Goal: Transaction & Acquisition: Subscribe to service/newsletter

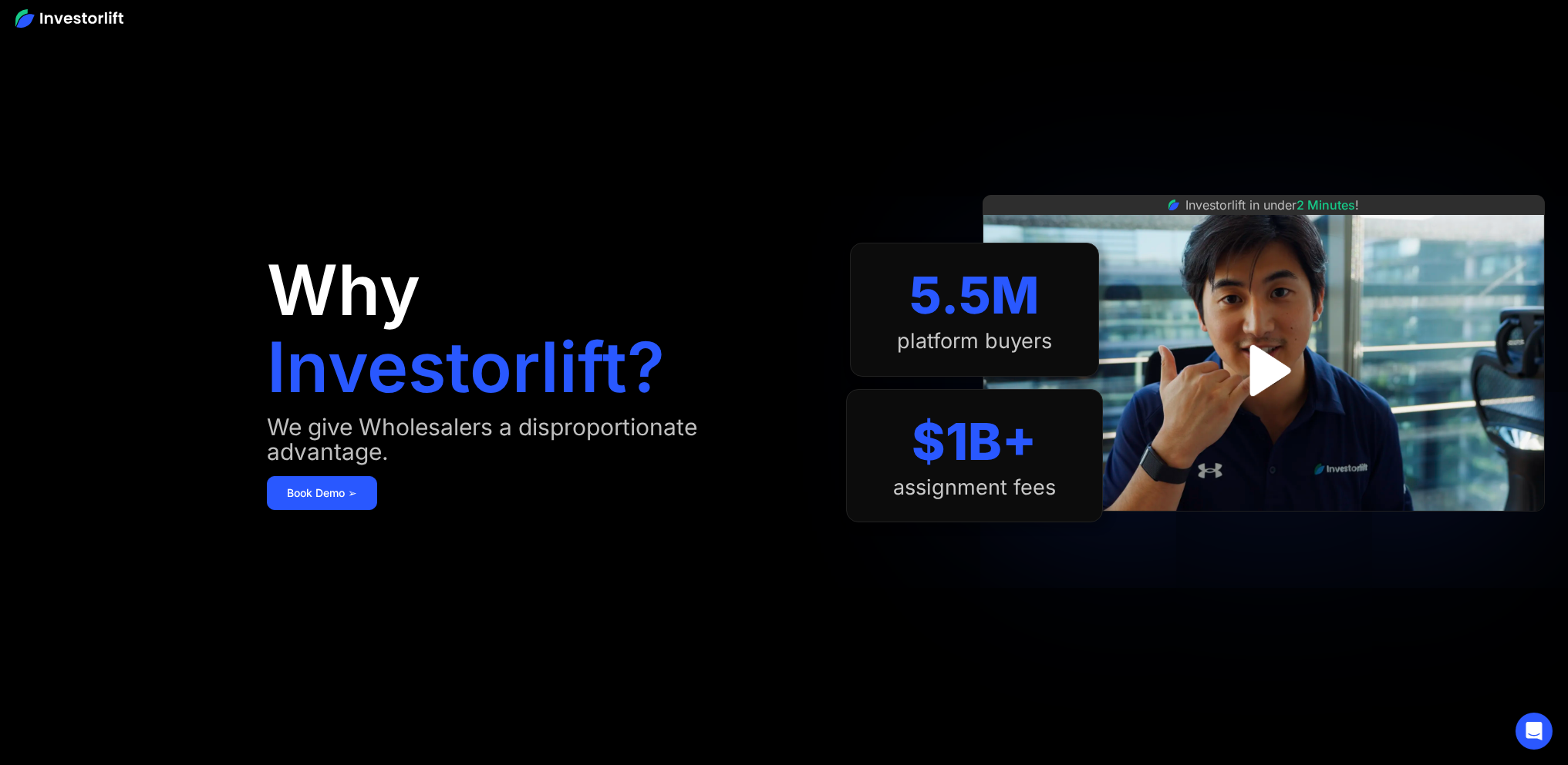
click at [1268, 383] on img "open lightbox" at bounding box center [1262, 370] width 93 height 93
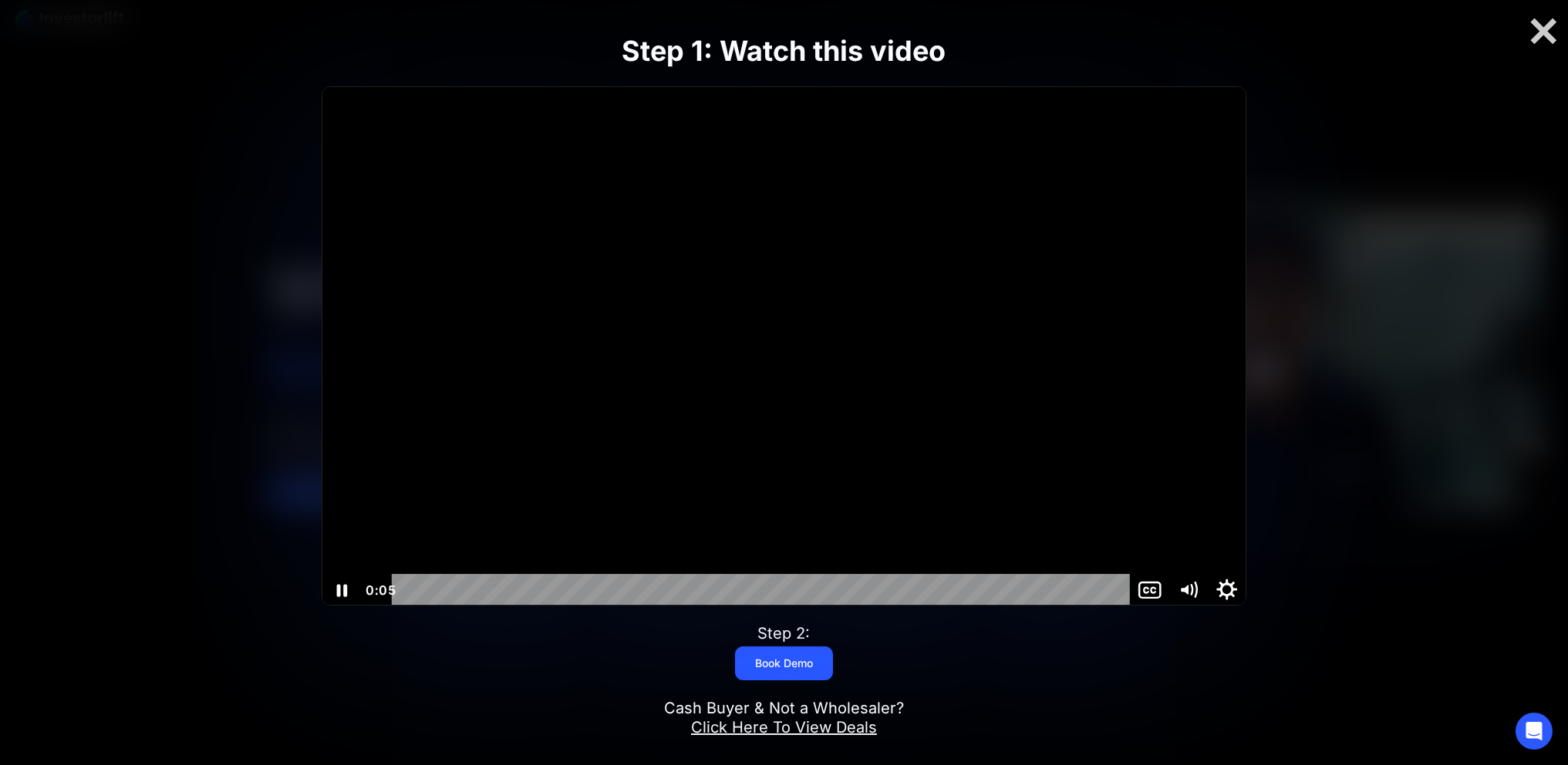
click at [1229, 584] on icon "Show settings menu" at bounding box center [1227, 590] width 21 height 21
click at [1226, 556] on span "1x" at bounding box center [1213, 557] width 48 height 33
click at [1197, 494] on label "1.5x" at bounding box center [1188, 492] width 116 height 34
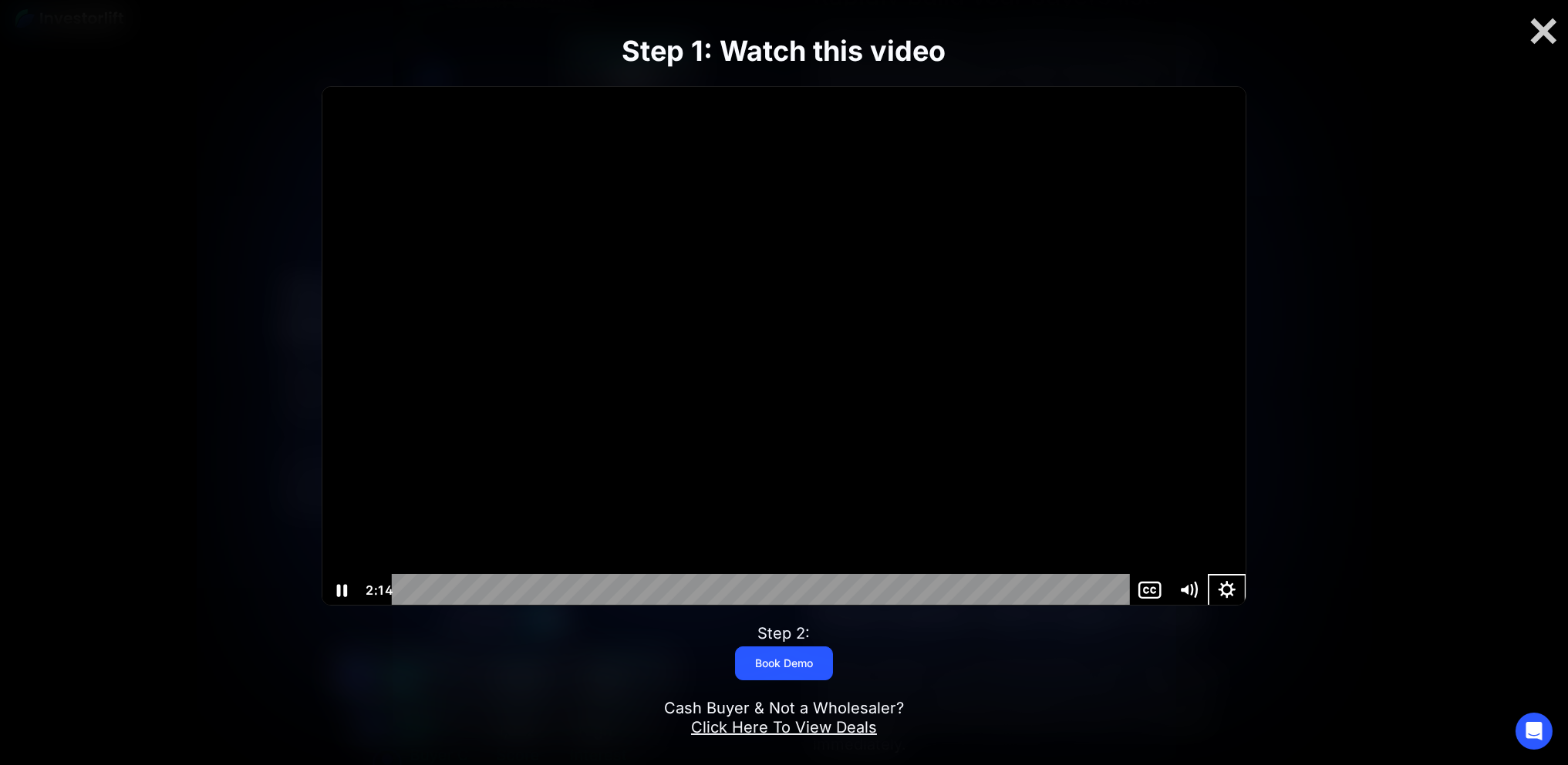
scroll to position [2312, 0]
click at [784, 44] on strong "Step 1: Watch this video" at bounding box center [784, 50] width 324 height 34
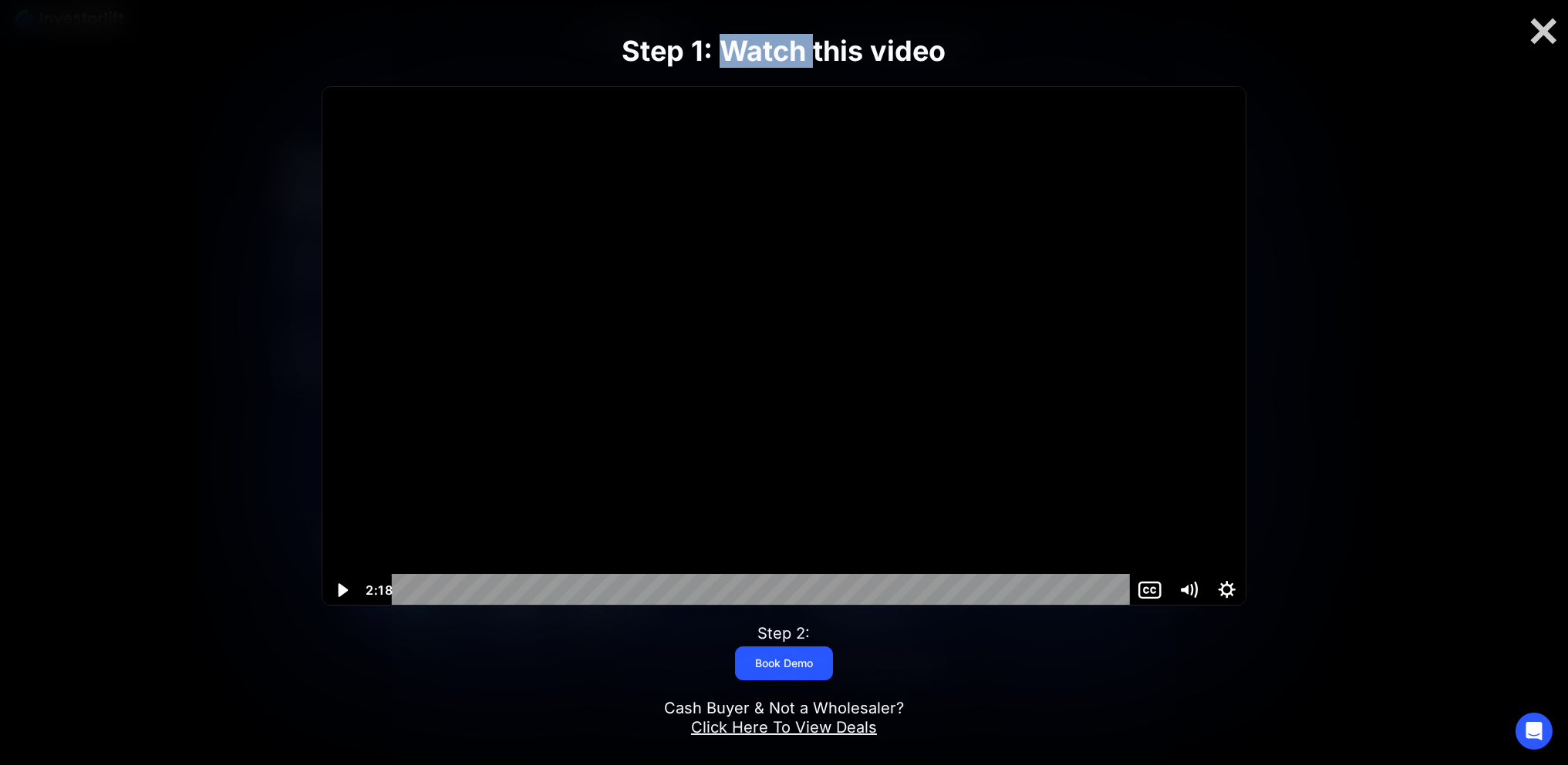
click at [784, 44] on strong "Step 1: Watch this video" at bounding box center [784, 50] width 324 height 34
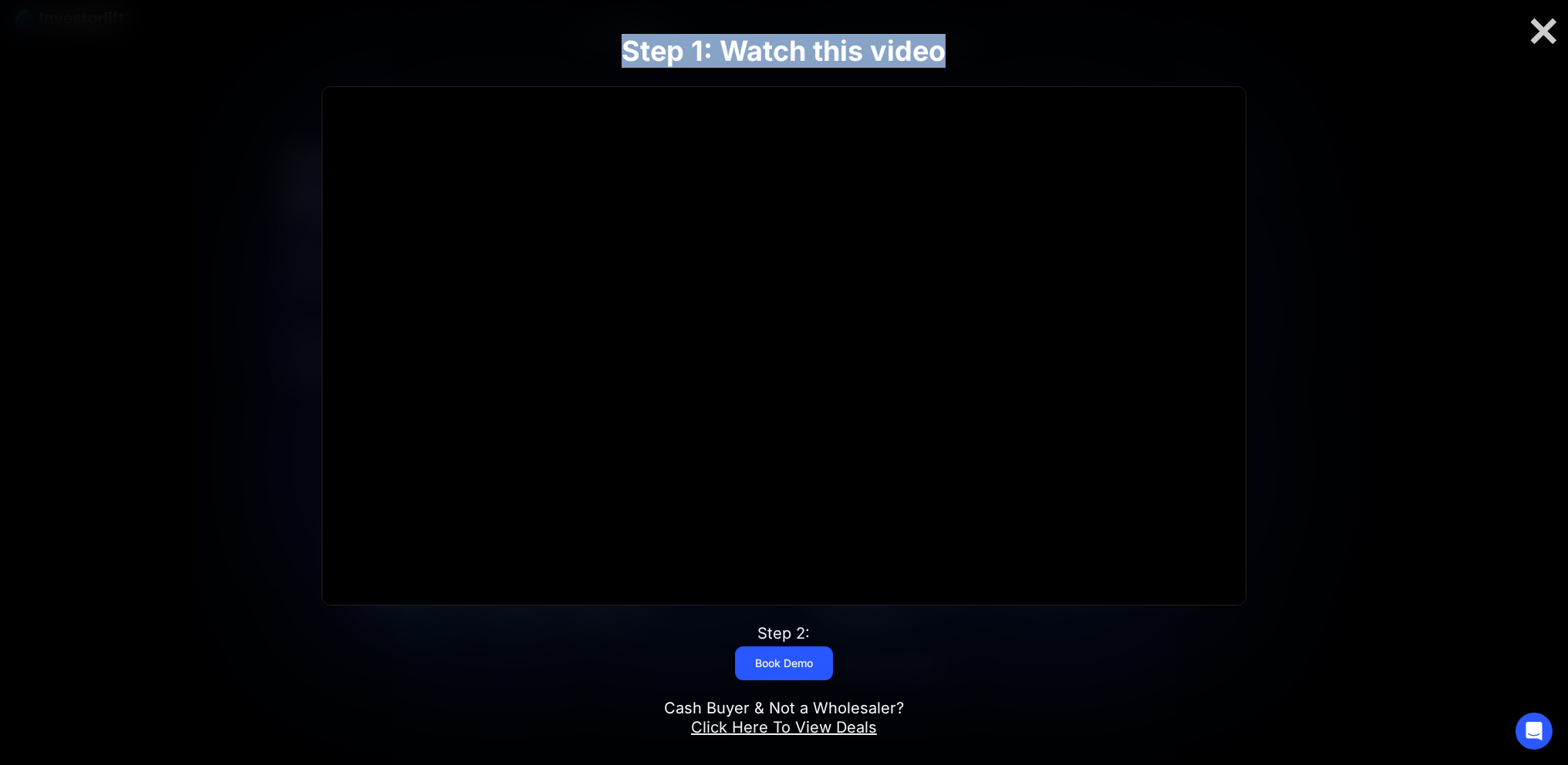
click at [784, 44] on strong "Step 1: Watch this video" at bounding box center [784, 50] width 324 height 34
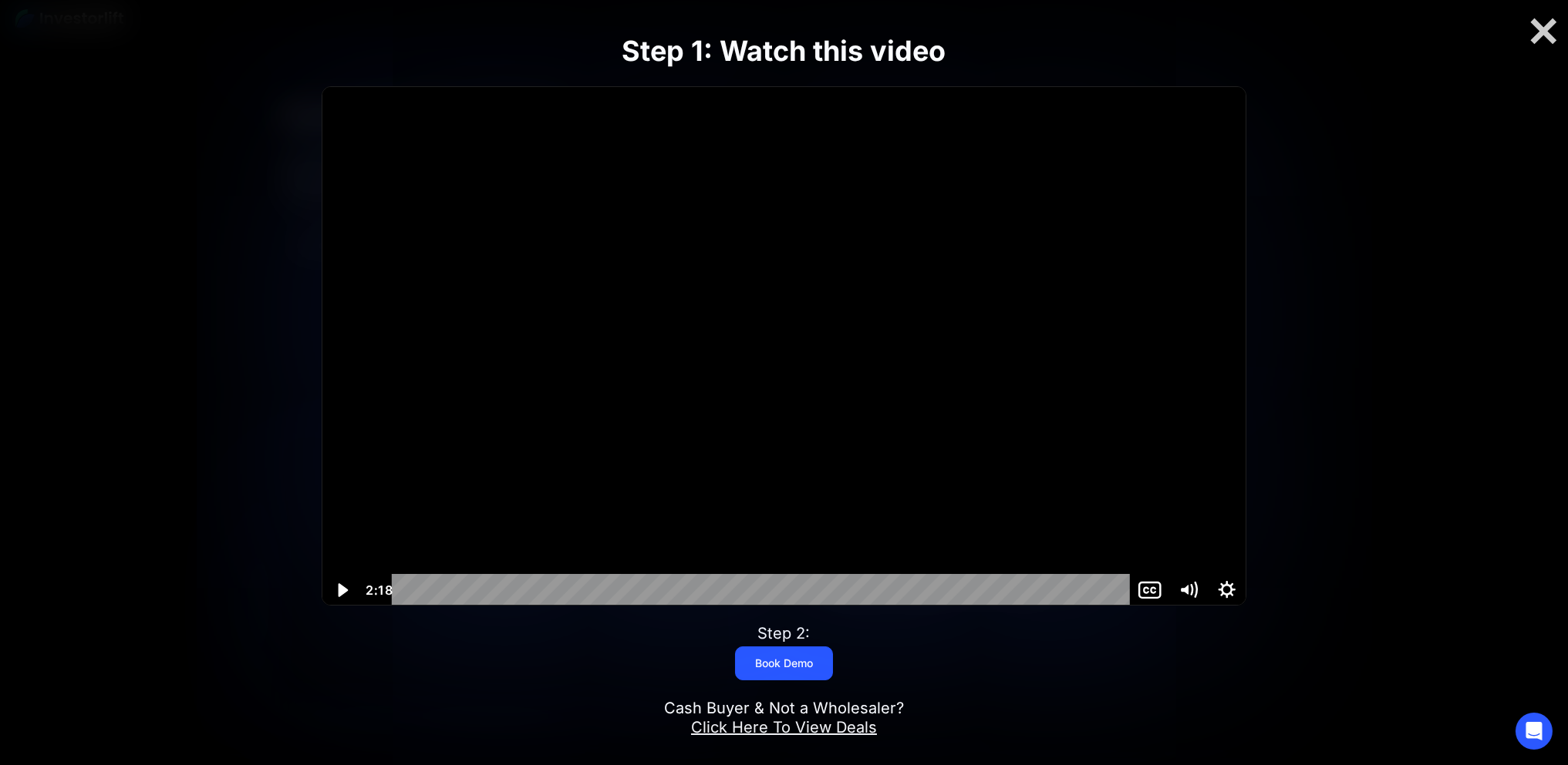
scroll to position [5909, 0]
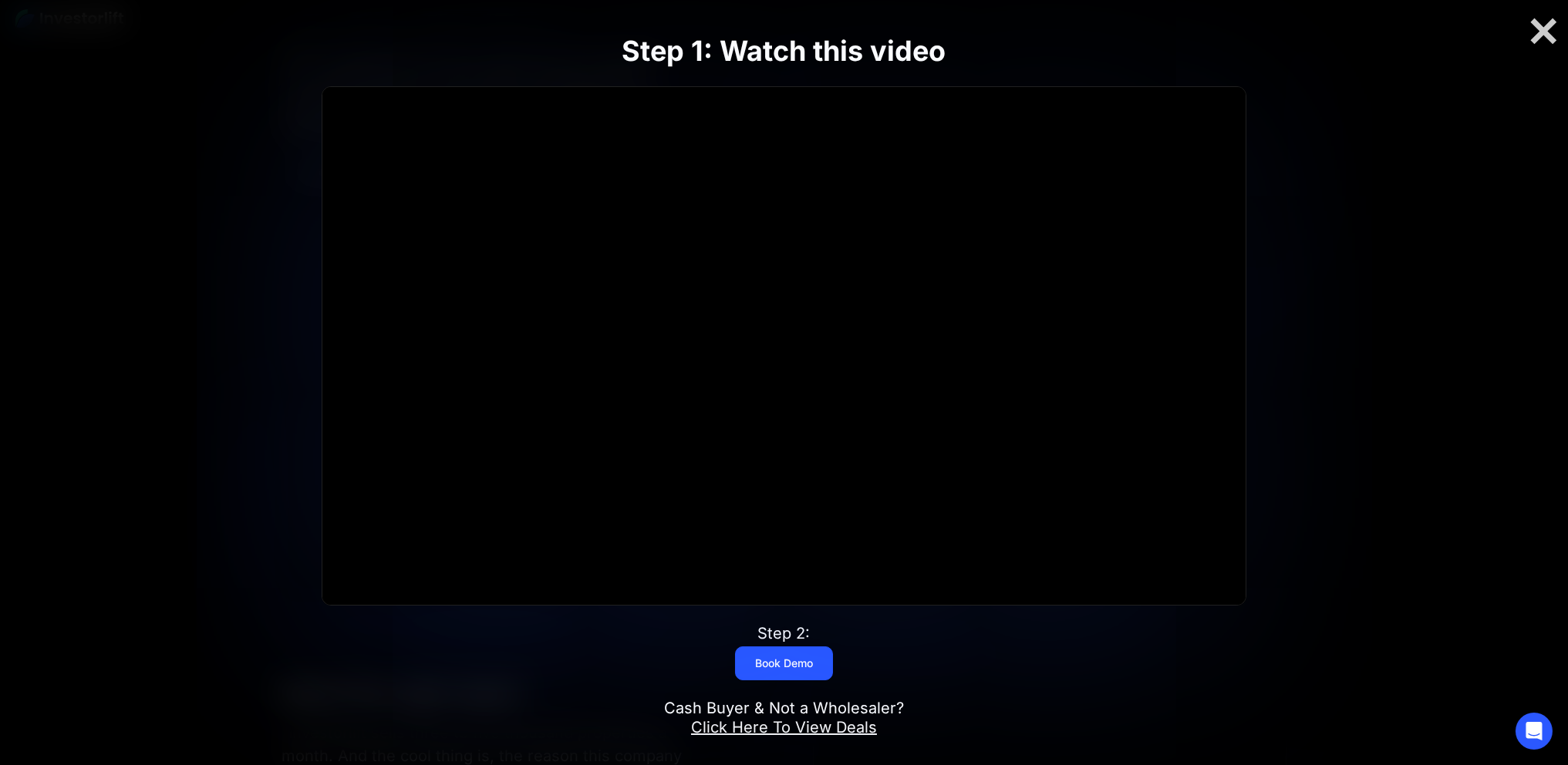
click at [128, 389] on div at bounding box center [784, 382] width 1568 height 765
click at [1551, 42] on div at bounding box center [1543, 32] width 50 height 33
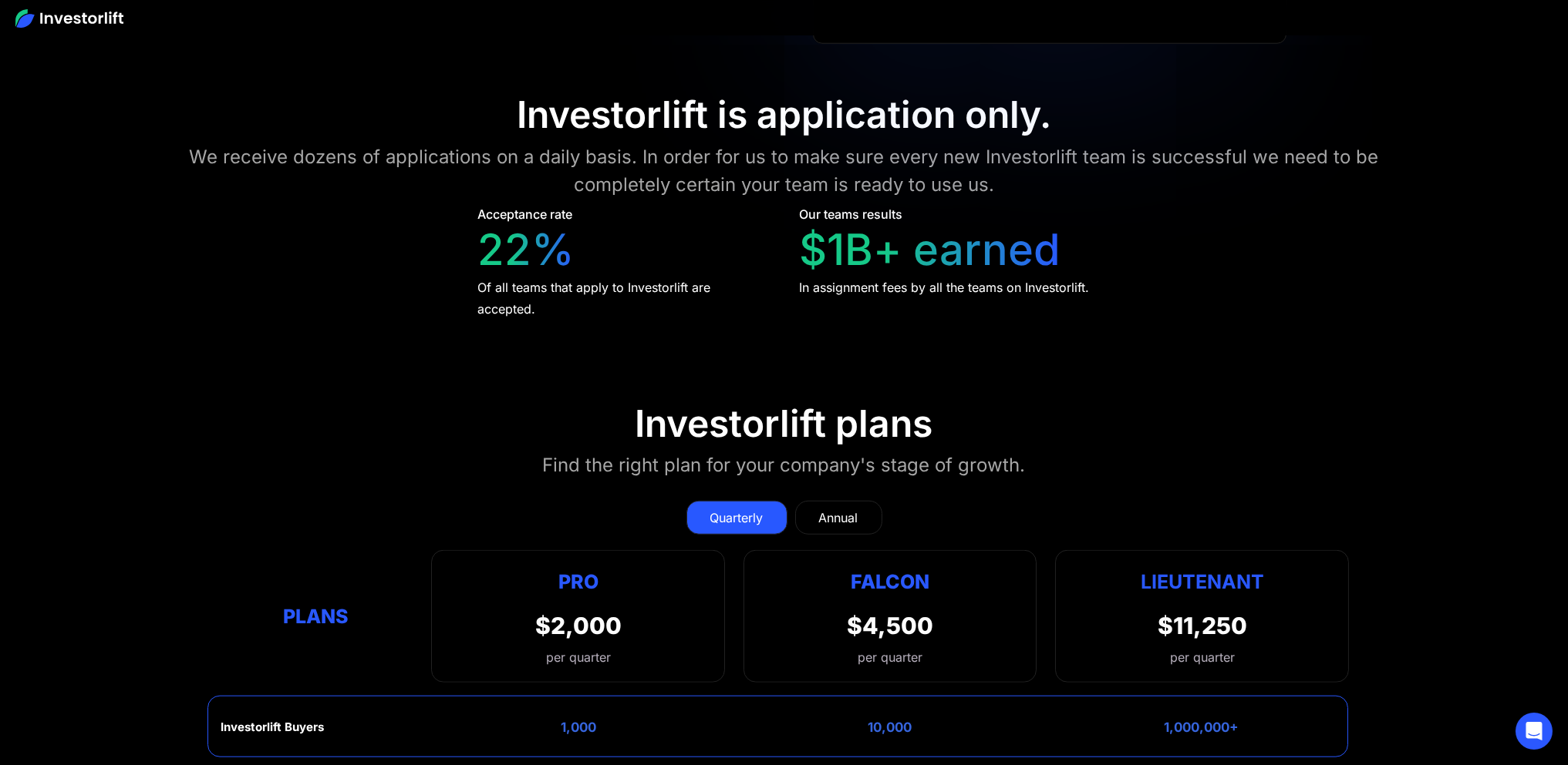
scroll to position [6938, 0]
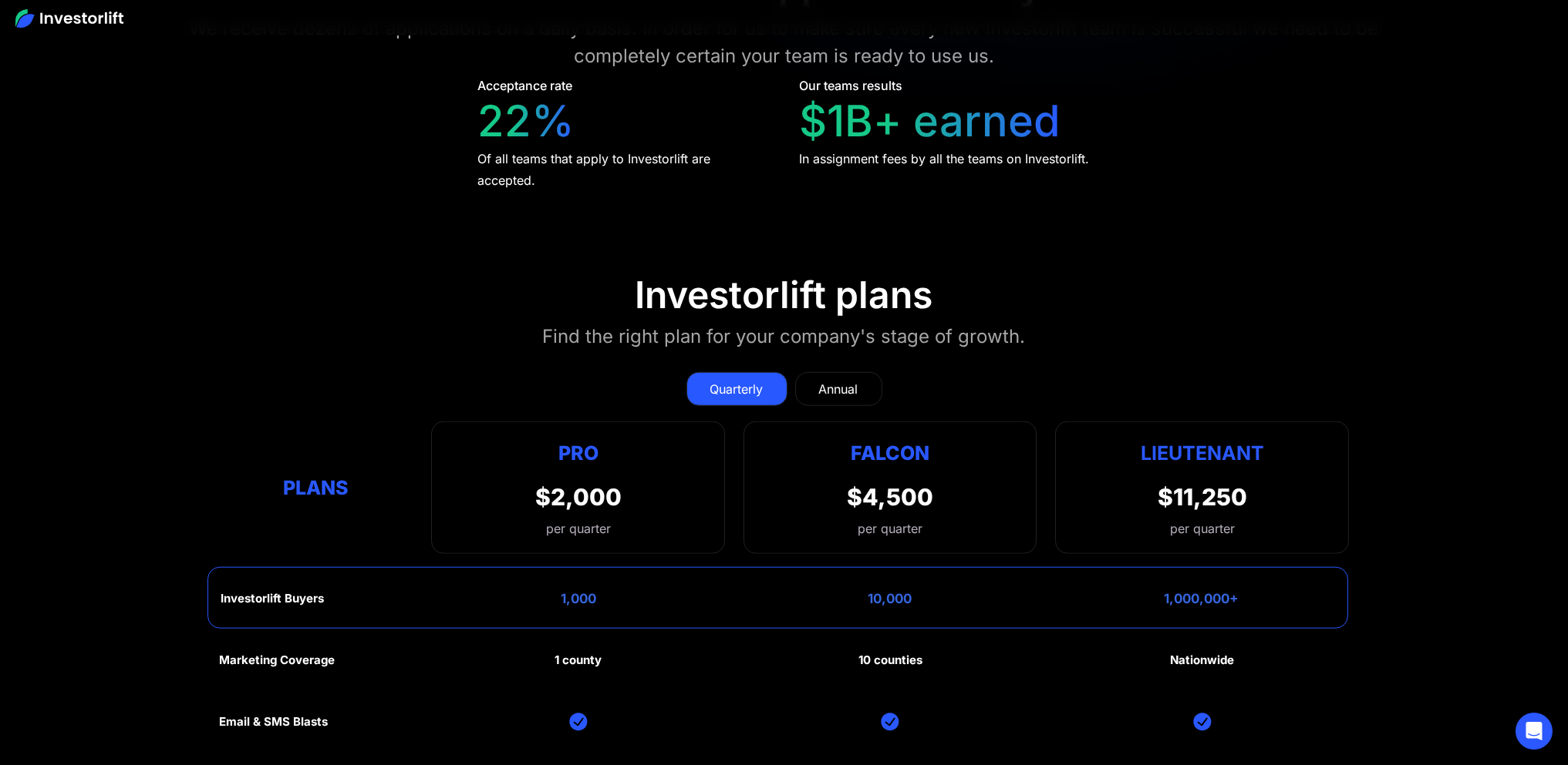
click at [843, 393] on link "Annual" at bounding box center [838, 389] width 87 height 34
click at [727, 381] on div "Quarterly" at bounding box center [738, 389] width 54 height 18
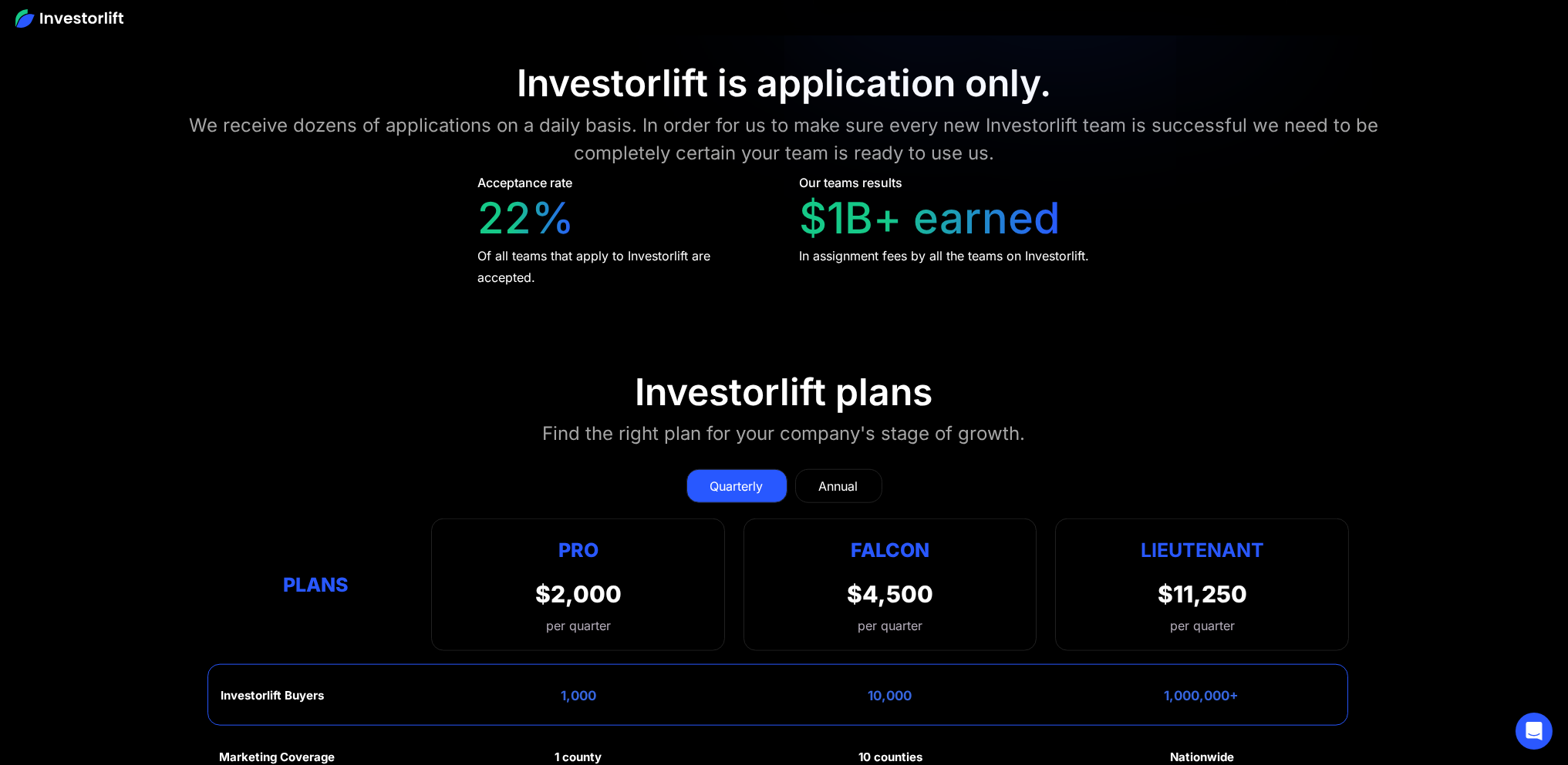
scroll to position [6968, 0]
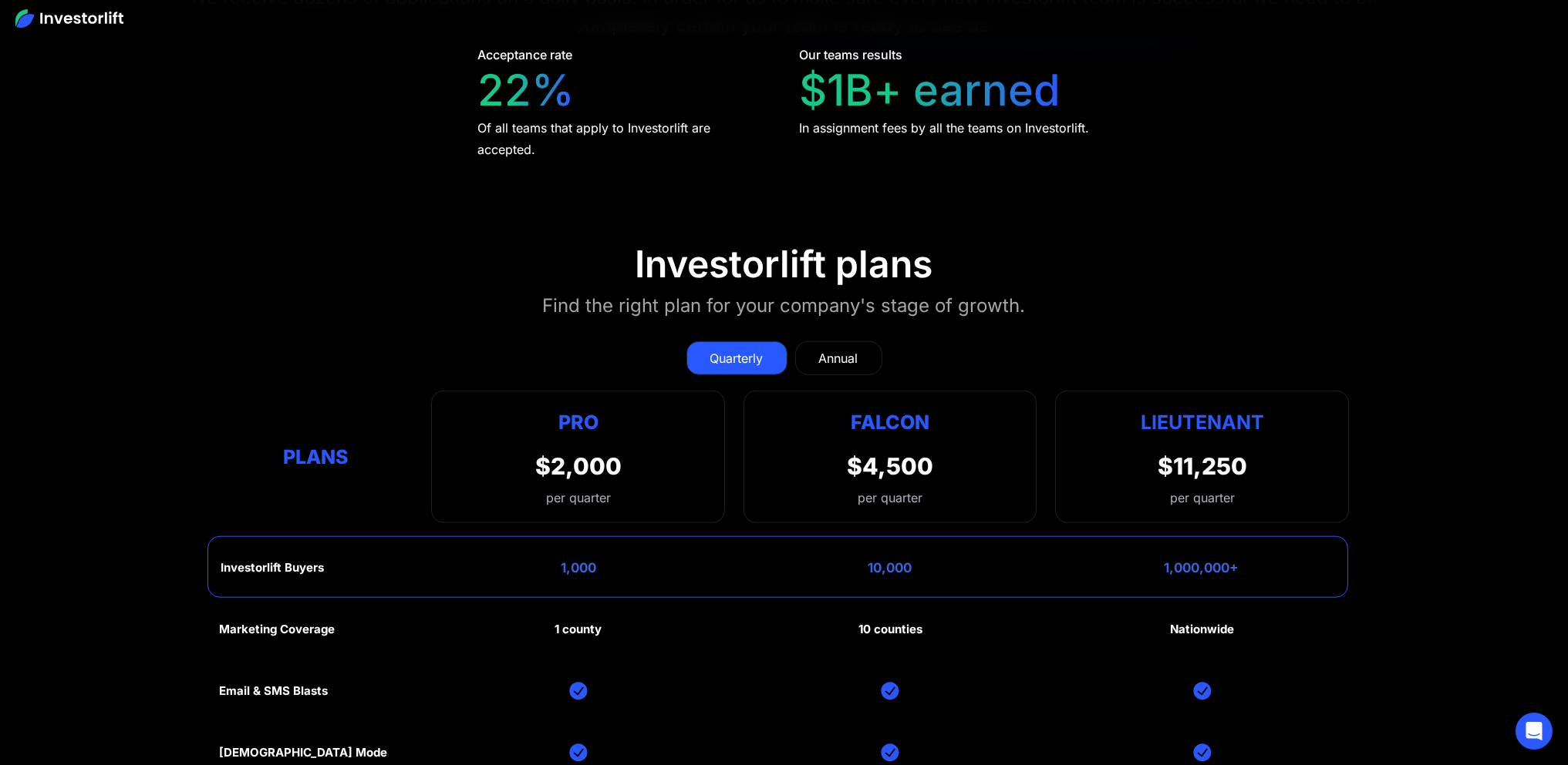
click at [833, 357] on div "Annual" at bounding box center [838, 358] width 39 height 18
click at [768, 348] on link "Quarterly" at bounding box center [737, 358] width 101 height 34
click at [821, 354] on div "Annual" at bounding box center [838, 358] width 39 height 18
click at [744, 349] on div "Quarterly" at bounding box center [738, 358] width 54 height 18
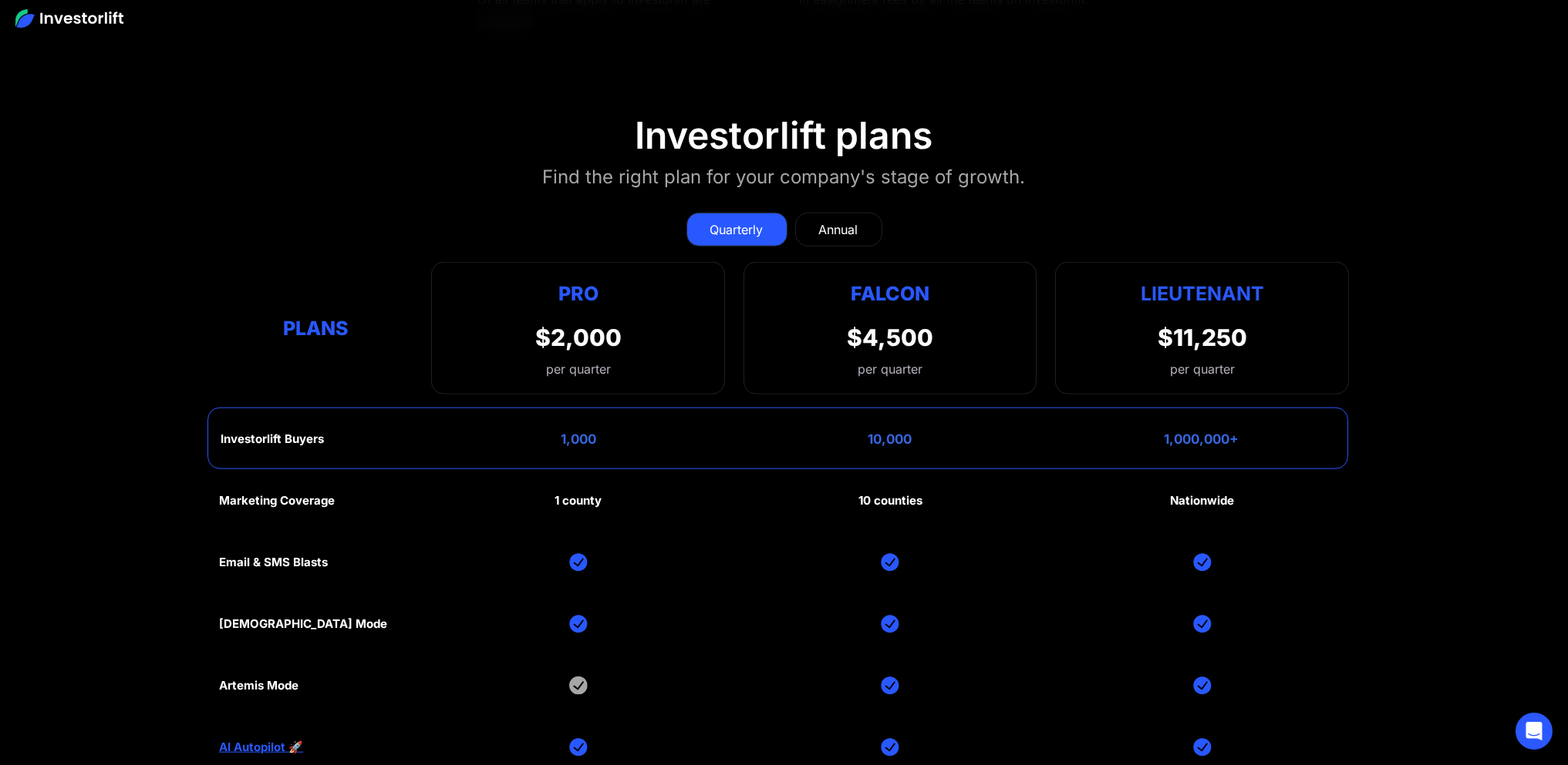
scroll to position [7482, 0]
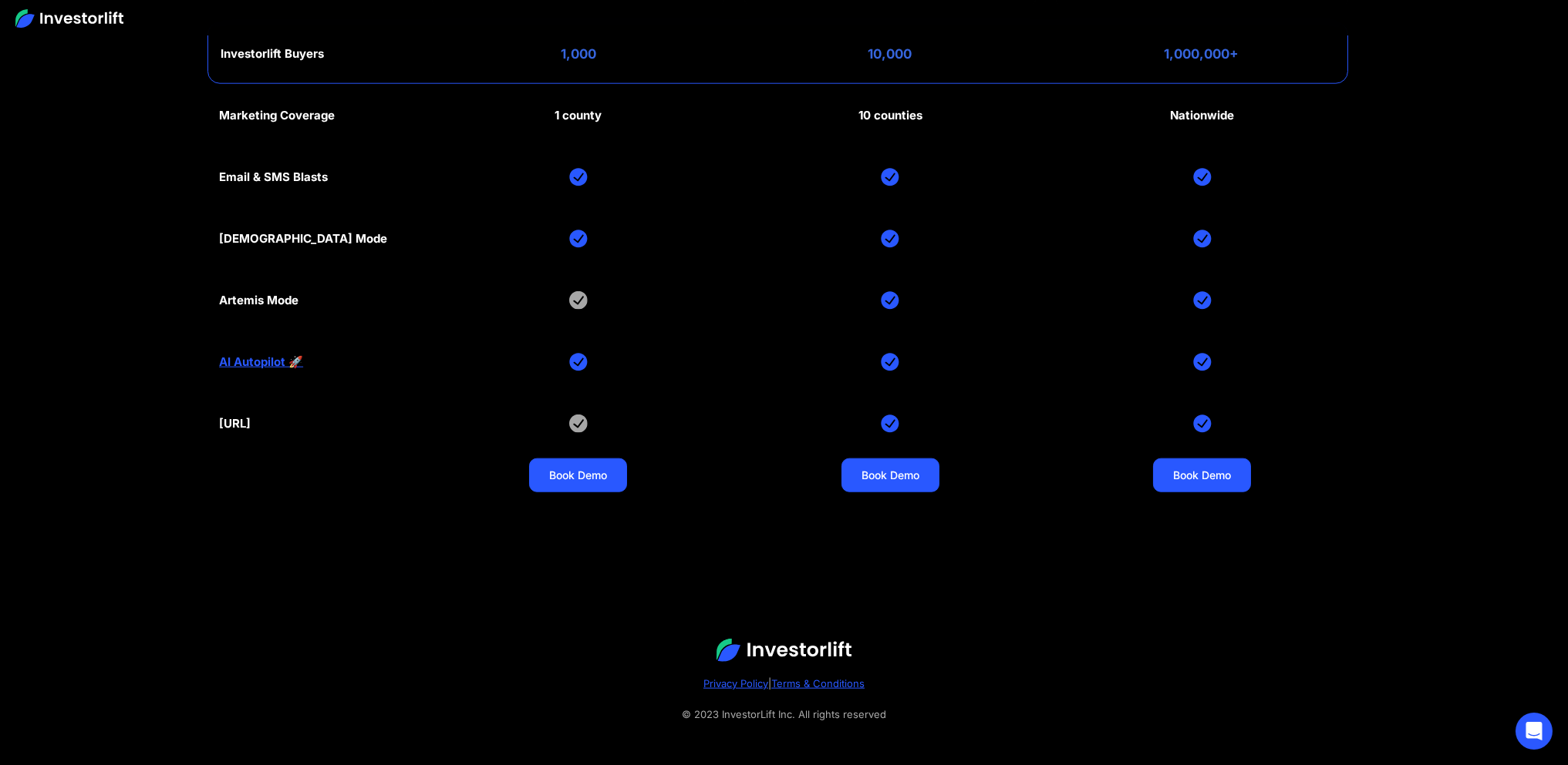
click at [278, 355] on link "AI Autopilot 🚀" at bounding box center [261, 362] width 84 height 13
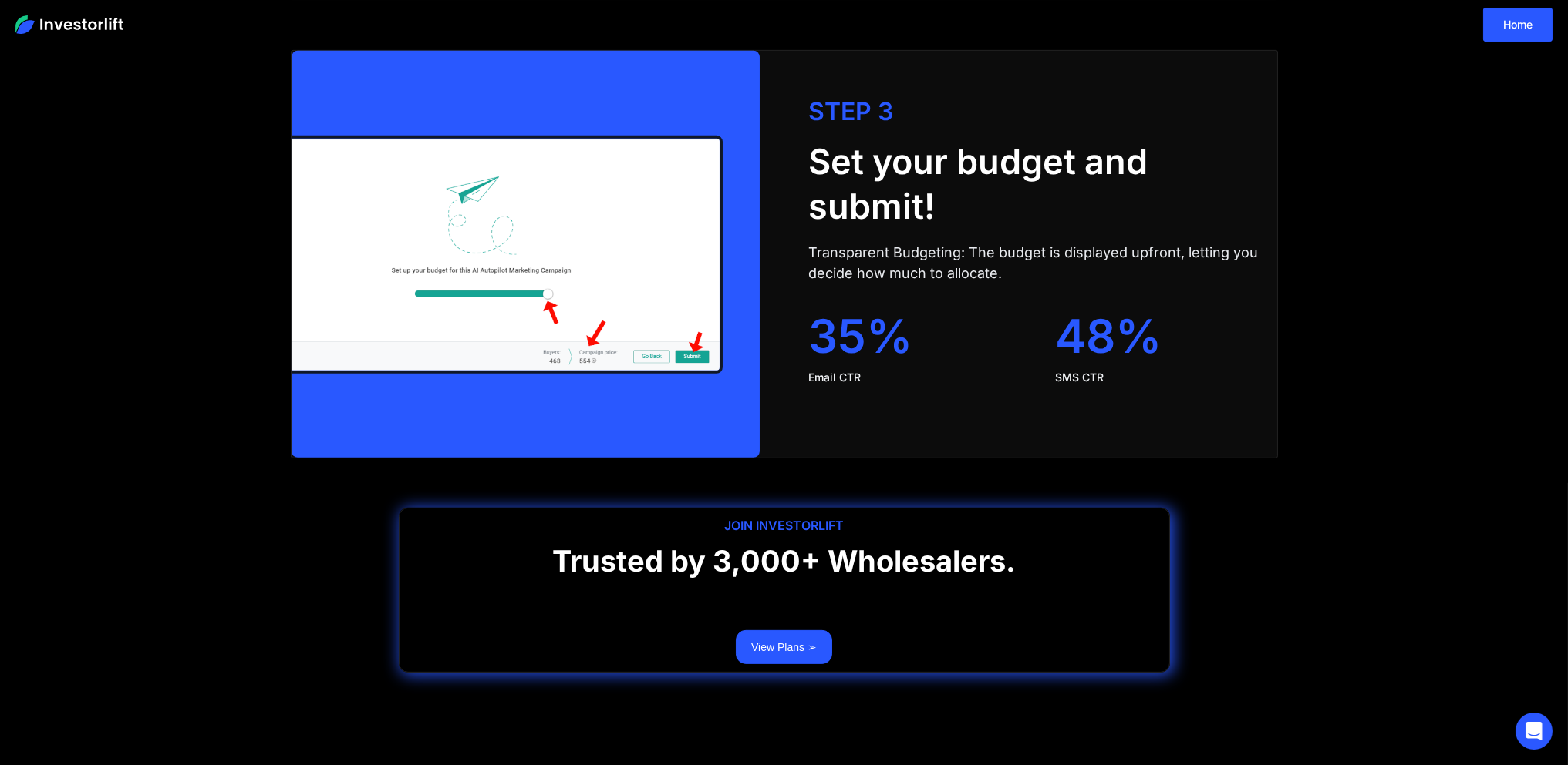
scroll to position [3068, 0]
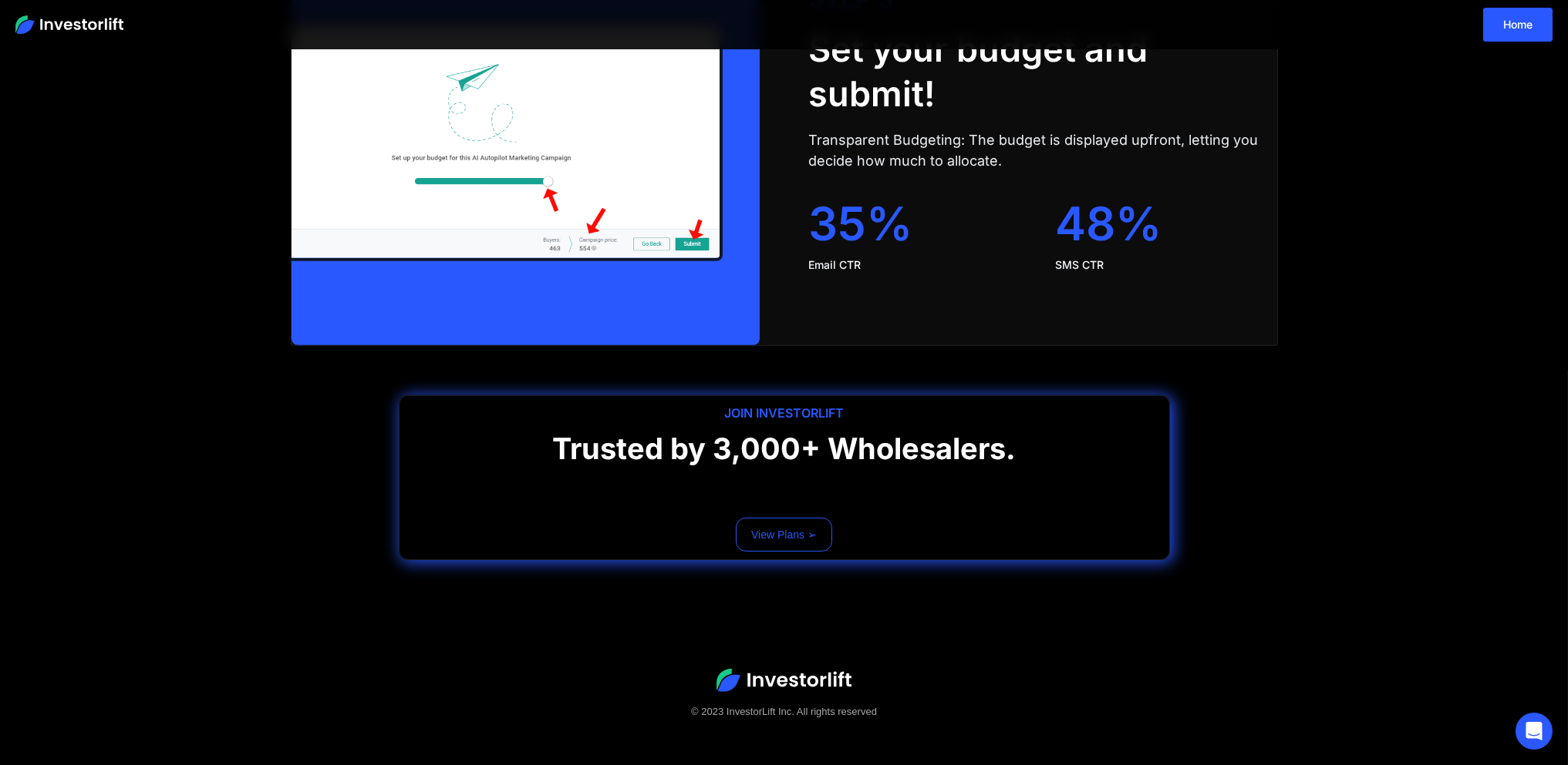
click at [769, 540] on link "View Plans ➢" at bounding box center [784, 534] width 97 height 34
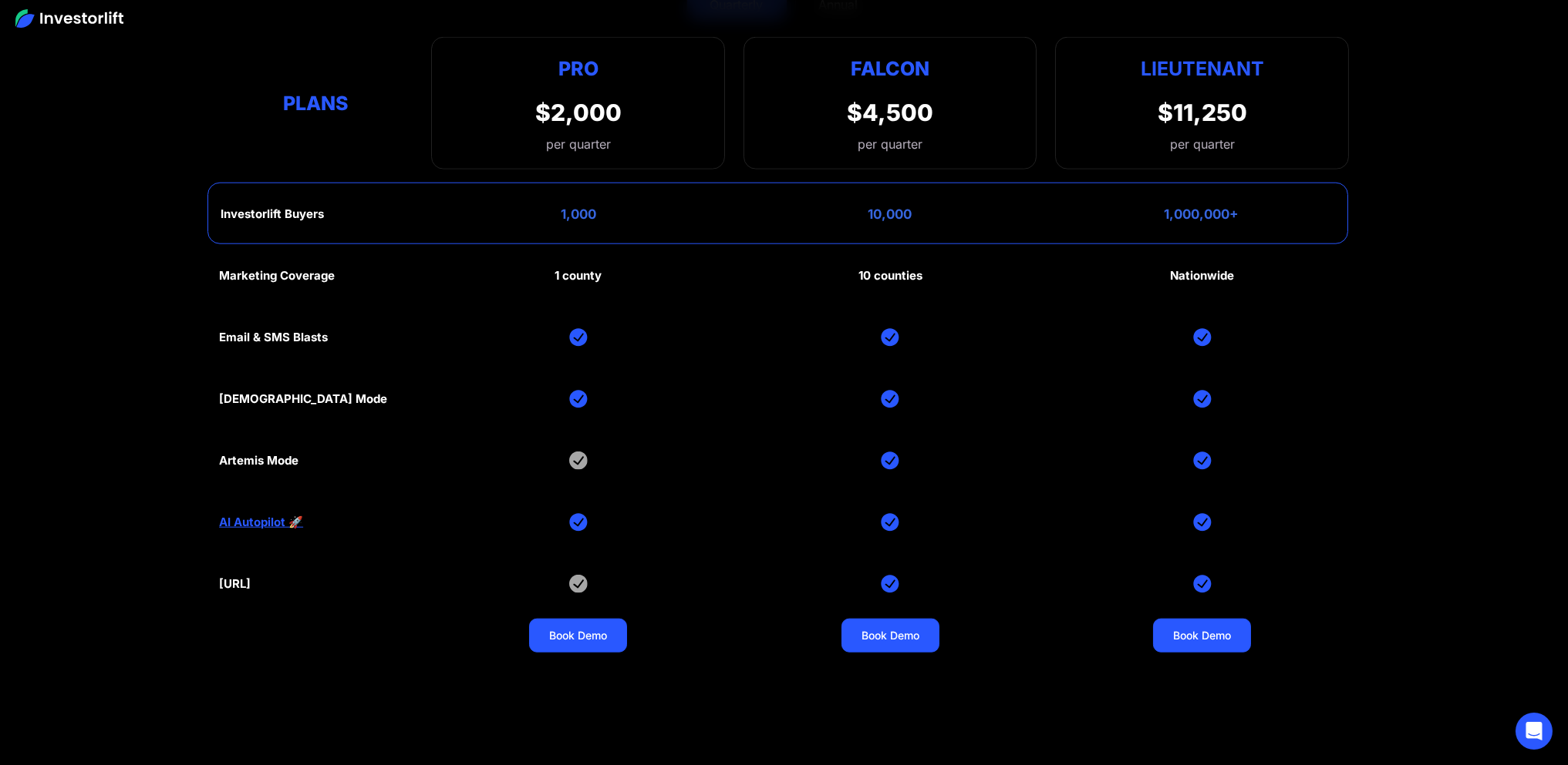
scroll to position [7194, 0]
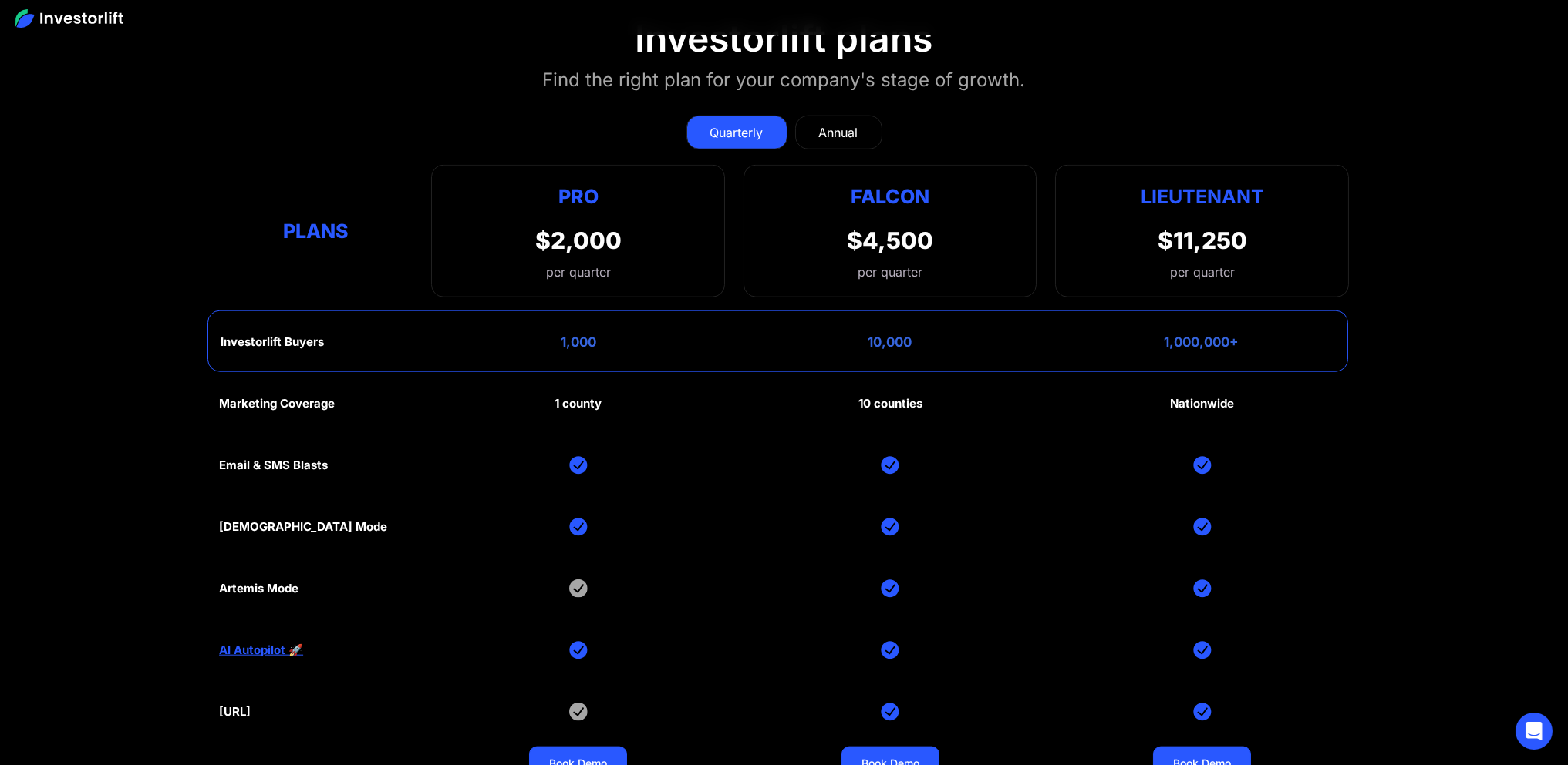
click at [846, 124] on div "Annual" at bounding box center [838, 132] width 39 height 18
